Goal: Information Seeking & Learning: Learn about a topic

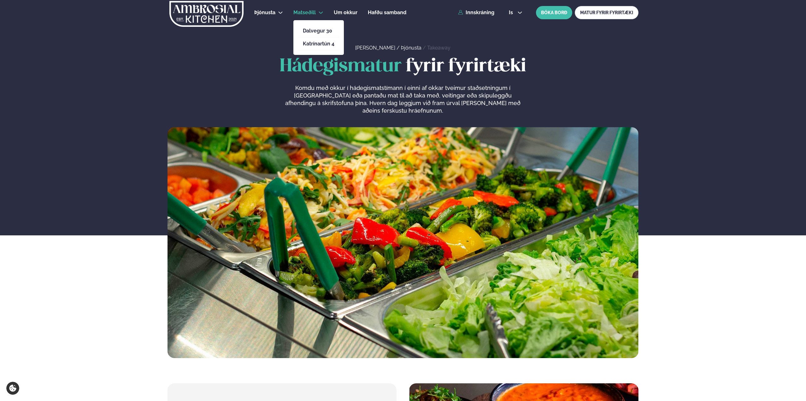
click at [312, 10] on span "Matseðill" at bounding box center [305, 12] width 22 height 6
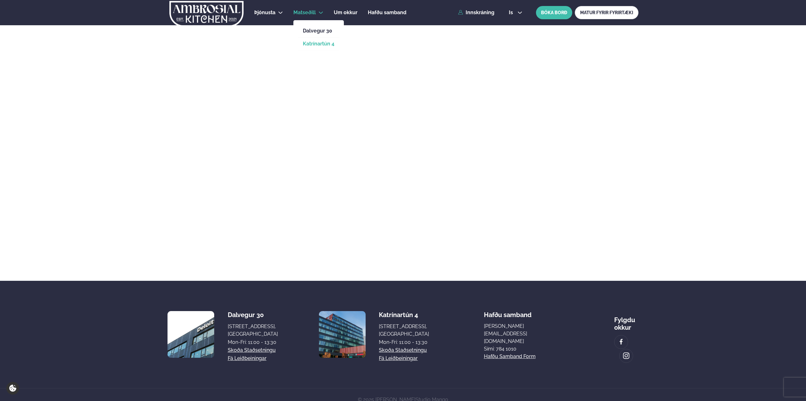
click at [312, 46] on link "Katrínartún 4" at bounding box center [319, 43] width 32 height 5
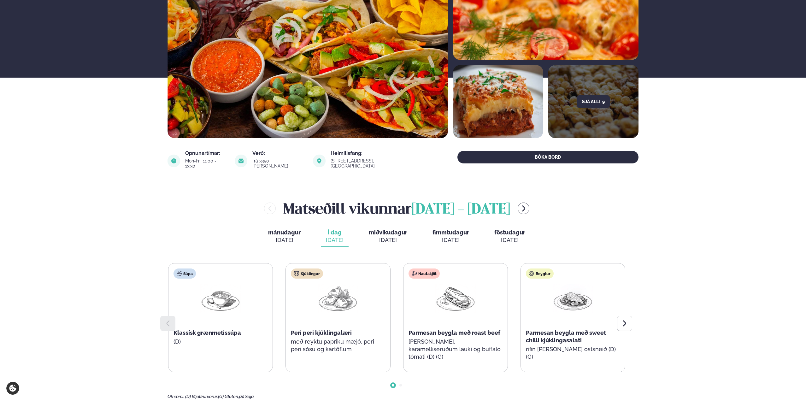
scroll to position [158, 0]
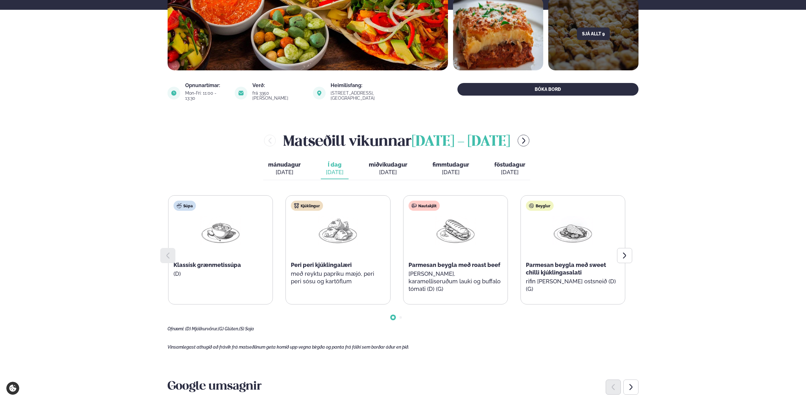
click at [288, 137] on h2 "[PERSON_NAME] [DATE] - [DATE]" at bounding box center [396, 140] width 227 height 21
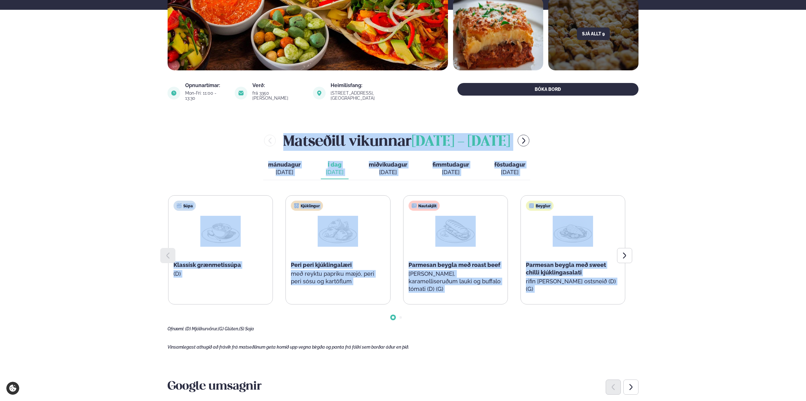
drag, startPoint x: 288, startPoint y: 137, endPoint x: 635, endPoint y: 294, distance: 381.0
click at [635, 294] on div "[PERSON_NAME] [DATE] - [DATE] [PERSON_NAME]. [DATE] Í dag Í d. [DATE] miðvikuda…" at bounding box center [403, 230] width 471 height 201
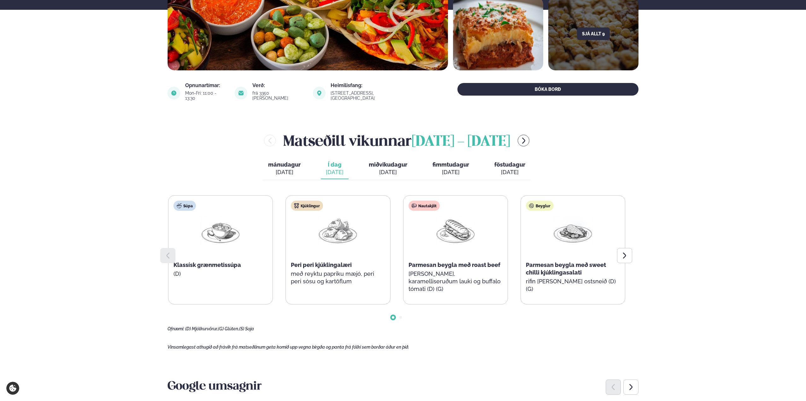
click at [289, 135] on h2 "[PERSON_NAME] [DATE] - [DATE]" at bounding box center [396, 140] width 227 height 21
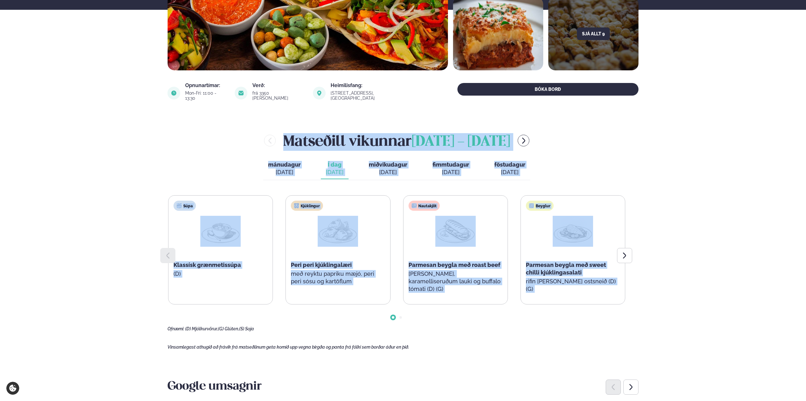
drag, startPoint x: 289, startPoint y: 135, endPoint x: 647, endPoint y: 305, distance: 395.6
click at [647, 305] on main "[PERSON_NAME] / Matseðill / Katrínartún 4 [PERSON_NAME] í [GEOGRAPHIC_DATA] - K…" at bounding box center [403, 363] width 509 height 1043
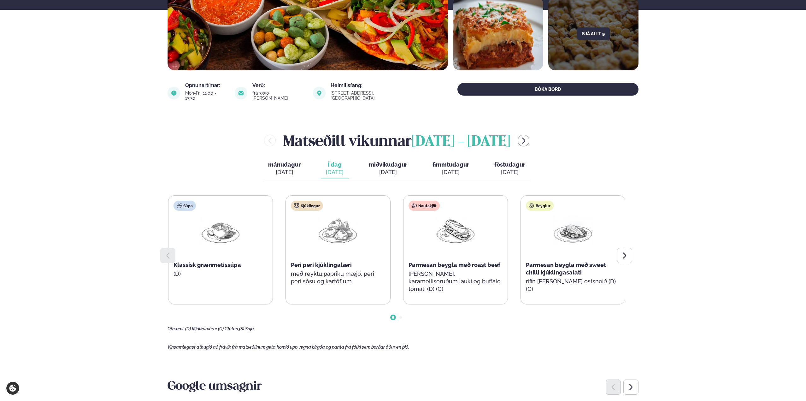
click at [290, 140] on h2 "[PERSON_NAME] [DATE] - [DATE]" at bounding box center [396, 140] width 227 height 21
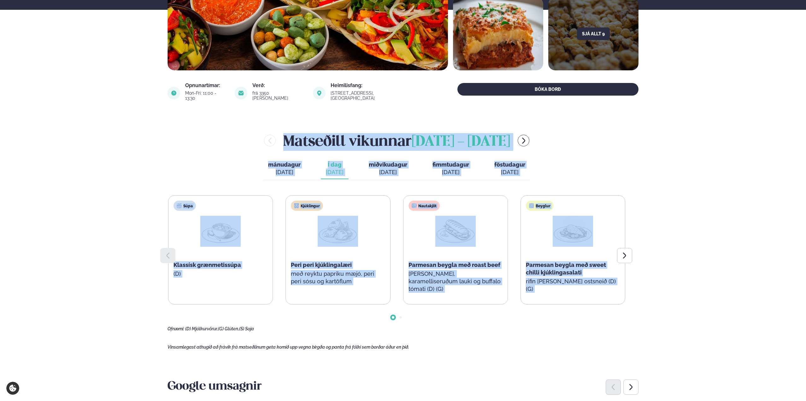
drag, startPoint x: 290, startPoint y: 140, endPoint x: 642, endPoint y: 304, distance: 388.0
click at [640, 304] on main "[PERSON_NAME] / Matseðill / Katrínartún 4 [PERSON_NAME] í [GEOGRAPHIC_DATA] - K…" at bounding box center [403, 363] width 509 height 1043
click at [642, 304] on main "[PERSON_NAME] / Matseðill / Katrínartún 4 [PERSON_NAME] í [GEOGRAPHIC_DATA] - K…" at bounding box center [403, 363] width 509 height 1043
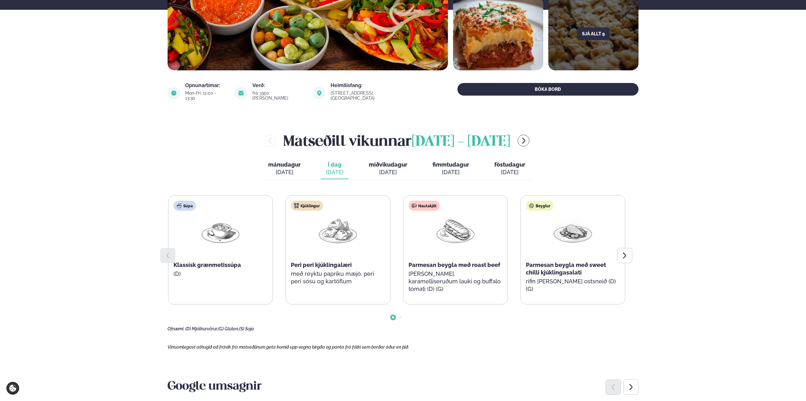
click at [290, 134] on h2 "[PERSON_NAME] [DATE] - [DATE]" at bounding box center [396, 140] width 227 height 21
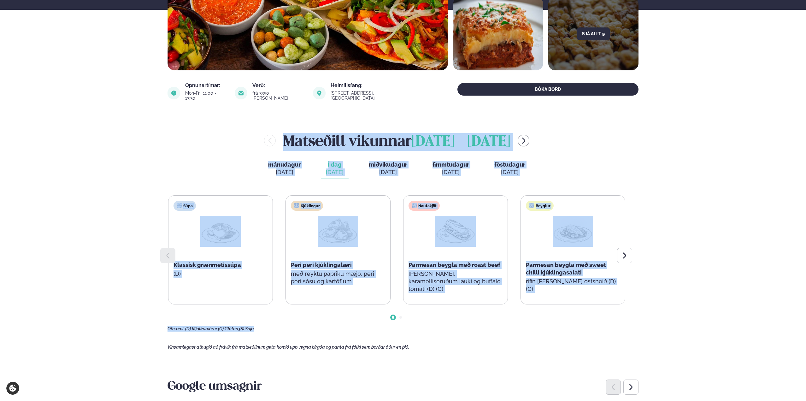
drag, startPoint x: 290, startPoint y: 134, endPoint x: 631, endPoint y: 321, distance: 388.6
click at [631, 321] on div "[PERSON_NAME] [DATE] - [DATE] [PERSON_NAME]. [DATE] Í dag Í d. [DATE] miðvikuda…" at bounding box center [403, 230] width 471 height 201
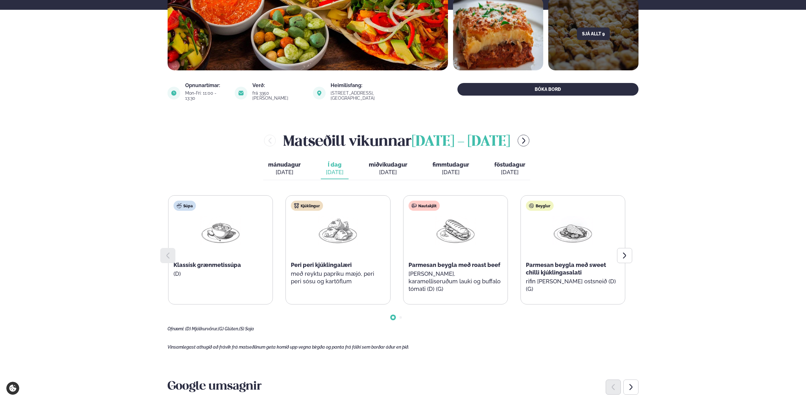
click at [283, 136] on h2 "[PERSON_NAME] [DATE] - [DATE]" at bounding box center [396, 140] width 227 height 21
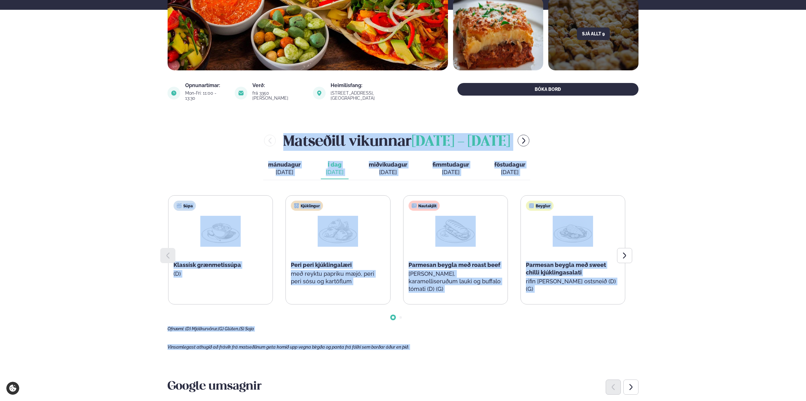
drag, startPoint x: 276, startPoint y: 136, endPoint x: 425, endPoint y: 351, distance: 261.5
click at [423, 351] on main "[PERSON_NAME] / Matseðill / Katrínartún 4 [PERSON_NAME] í [GEOGRAPHIC_DATA] - K…" at bounding box center [403, 363] width 509 height 1043
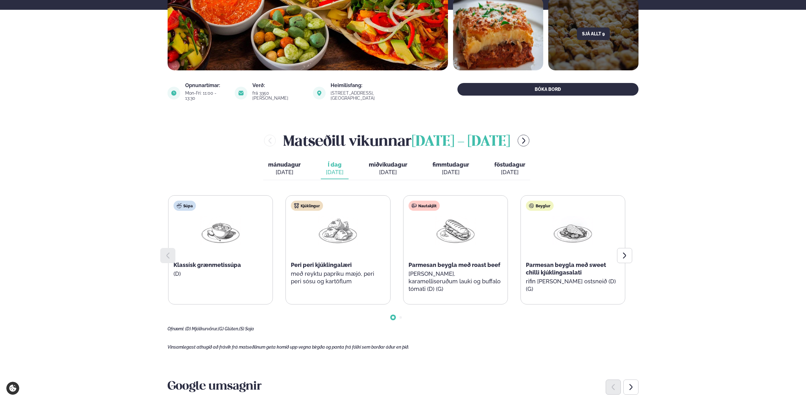
click at [425, 351] on main "[PERSON_NAME] / Matseðill / Katrínartún 4 [PERSON_NAME] í [GEOGRAPHIC_DATA] - K…" at bounding box center [403, 363] width 509 height 1043
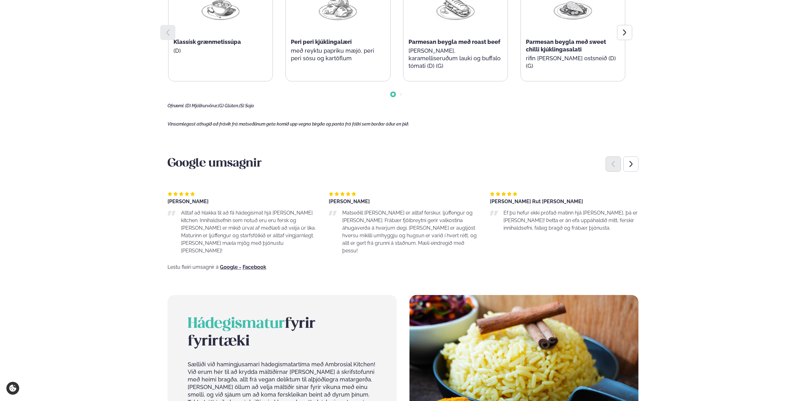
scroll to position [0, 0]
